Goal: Task Accomplishment & Management: Complete application form

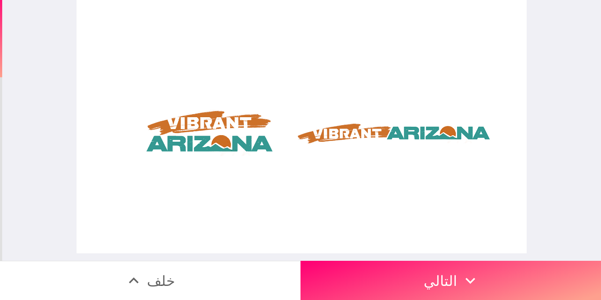
drag, startPoint x: 325, startPoint y: 133, endPoint x: 191, endPoint y: 140, distance: 134.0
click at [191, 140] on div at bounding box center [302, 126] width 450 height 253
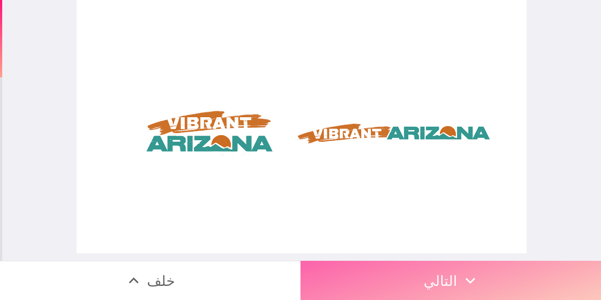
click at [435, 276] on button "التالي" at bounding box center [451, 280] width 301 height 39
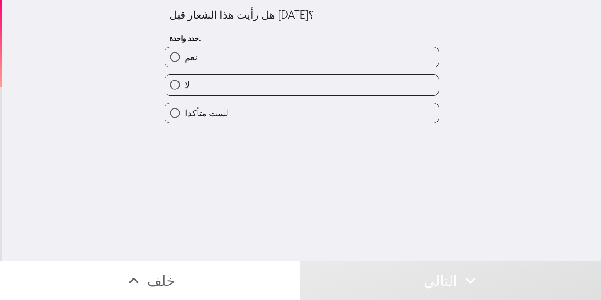
click at [301, 28] on div "هل رأيت هذا الشعار قبل [DATE]؟ حدد واحدة." at bounding box center [301, 27] width 265 height 40
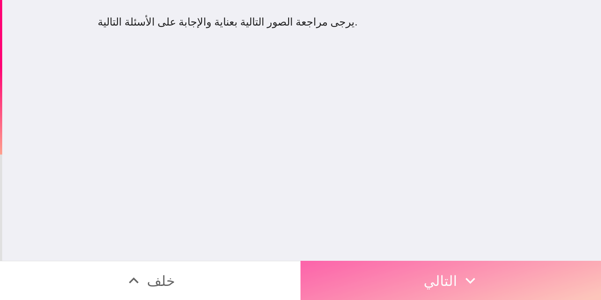
click at [438, 270] on button "التالي" at bounding box center [451, 280] width 301 height 39
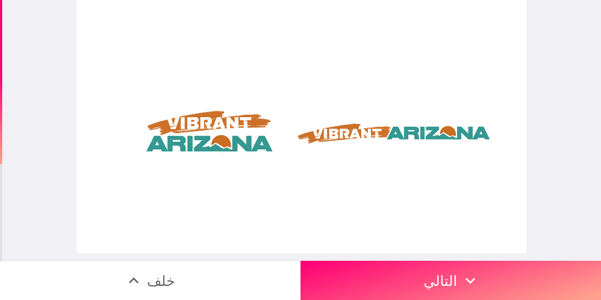
drag, startPoint x: 208, startPoint y: 124, endPoint x: 284, endPoint y: 159, distance: 83.7
click at [284, 159] on div at bounding box center [302, 126] width 450 height 253
drag, startPoint x: 309, startPoint y: 122, endPoint x: 454, endPoint y: 206, distance: 168.0
click at [453, 150] on div at bounding box center [302, 126] width 450 height 253
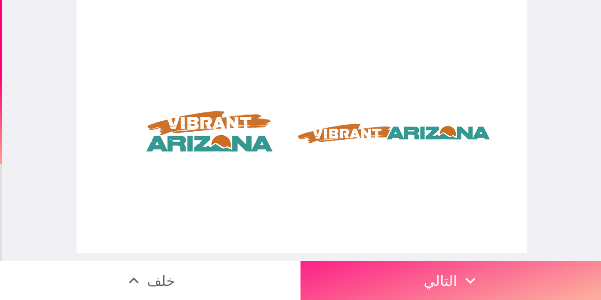
click at [451, 269] on button "التالي" at bounding box center [451, 280] width 301 height 39
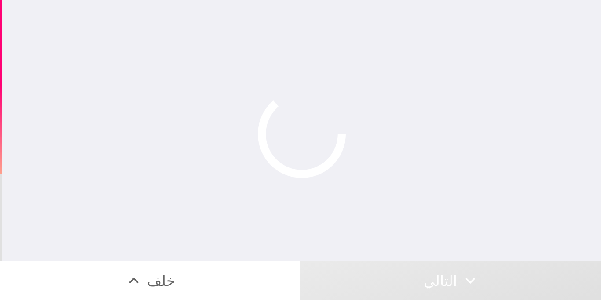
click at [277, 22] on div at bounding box center [301, 126] width 169 height 253
